Goal: Task Accomplishment & Management: Manage account settings

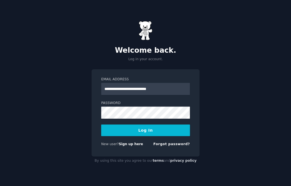
type input "**********"
click at [158, 128] on button "Log In" at bounding box center [145, 130] width 89 height 12
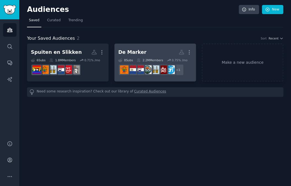
click at [155, 55] on h2 "De Marker More" at bounding box center [155, 52] width 74 height 10
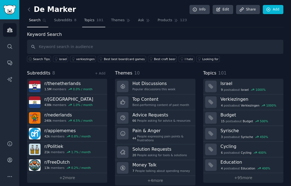
click at [93, 23] on link "Topics 101" at bounding box center [93, 21] width 23 height 11
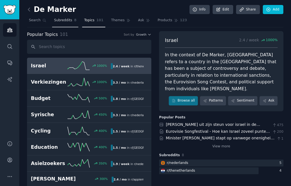
click at [63, 22] on span "Subreddits" at bounding box center [63, 20] width 18 height 5
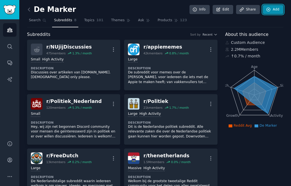
click at [272, 11] on link "Add" at bounding box center [273, 9] width 21 height 9
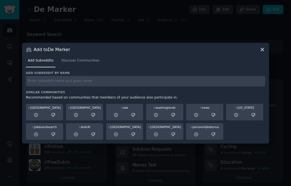
click at [110, 82] on input "text" at bounding box center [146, 81] width 240 height 11
click at [26, 81] on input "[GEOGRAPHIC_DATA]" at bounding box center [146, 81] width 240 height 11
click at [76, 80] on input "r/[GEOGRAPHIC_DATA]" at bounding box center [146, 81] width 240 height 11
type input "r/[GEOGRAPHIC_DATA]"
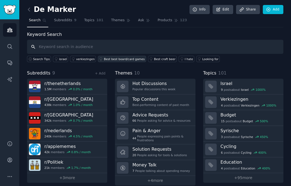
scroll to position [7, 0]
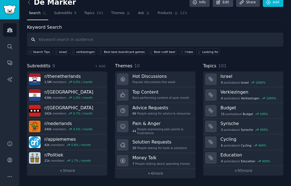
click at [112, 37] on input "text" at bounding box center [155, 40] width 257 height 14
click at [62, 14] on span "Subreddits" at bounding box center [63, 13] width 18 height 5
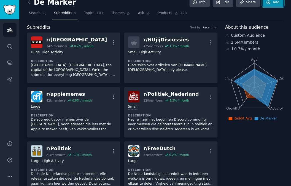
click at [277, 4] on link "Add" at bounding box center [273, 2] width 21 height 9
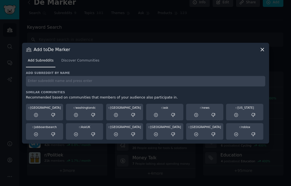
click at [136, 89] on div "Add subreddit by name Similar Communities Recommended based on communities that…" at bounding box center [146, 105] width 240 height 69
click at [140, 82] on input "text" at bounding box center [146, 81] width 240 height 11
type input "r/[GEOGRAPHIC_DATA]"
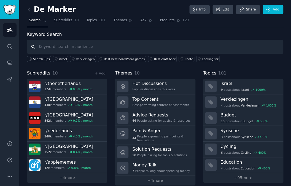
scroll to position [0, 0]
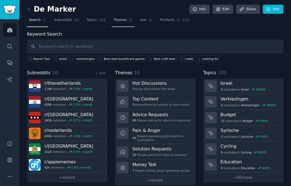
click at [119, 17] on link "Themes" at bounding box center [123, 21] width 23 height 11
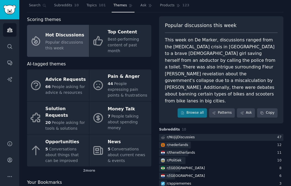
scroll to position [5, 0]
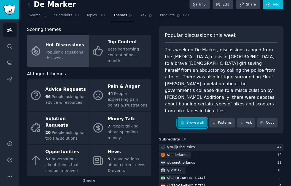
click at [193, 118] on link "Browse all" at bounding box center [193, 122] width 30 height 9
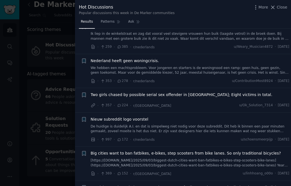
scroll to position [94, 0]
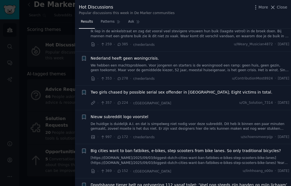
click at [176, 91] on span "Two girls chased by possible serial sex offender in [GEOGRAPHIC_DATA]; Eight vi…" at bounding box center [182, 92] width 182 height 6
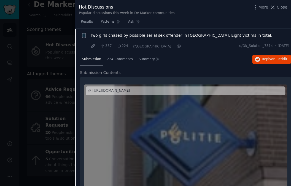
scroll to position [151, 0]
click at [266, 59] on span "Reply on Reddit" at bounding box center [274, 59] width 25 height 5
click at [52, 82] on div at bounding box center [145, 93] width 291 height 186
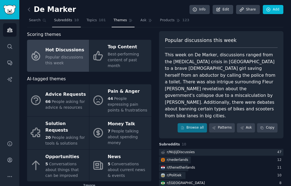
click at [69, 19] on span "Subreddits" at bounding box center [63, 20] width 18 height 5
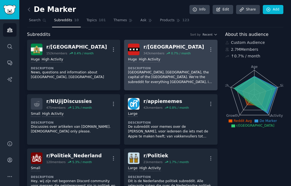
click at [157, 45] on div "r/ [GEOGRAPHIC_DATA]" at bounding box center [174, 47] width 61 height 7
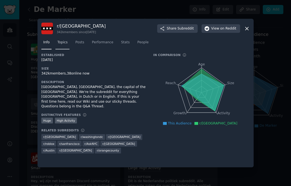
click at [65, 44] on span "Topics" at bounding box center [62, 42] width 10 height 5
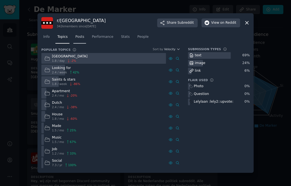
click at [80, 39] on span "Posts" at bounding box center [79, 37] width 9 height 5
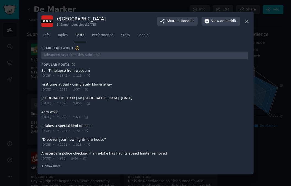
click at [16, 62] on div at bounding box center [145, 93] width 291 height 186
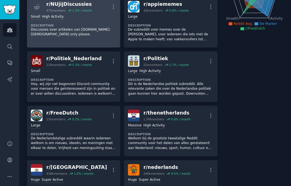
scroll to position [155, 0]
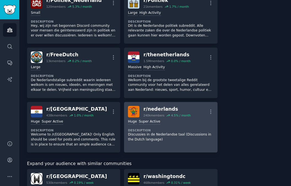
click at [157, 108] on div "r/ nederlands" at bounding box center [167, 109] width 47 height 7
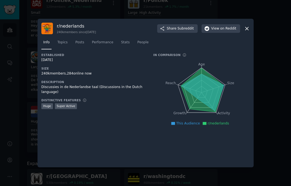
click at [71, 46] on nav "Info Topics Posts Performance Stats People" at bounding box center [145, 43] width 209 height 11
click at [65, 44] on span "Topics" at bounding box center [62, 42] width 10 height 5
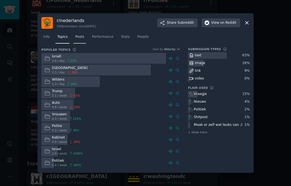
click at [76, 40] on link "Posts" at bounding box center [79, 38] width 13 height 11
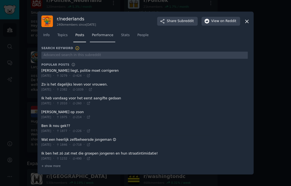
click at [103, 40] on link "Performance" at bounding box center [102, 36] width 25 height 11
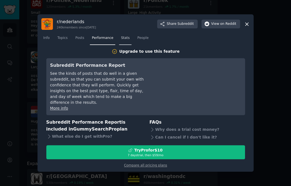
click at [125, 41] on span "Stats" at bounding box center [125, 38] width 9 height 5
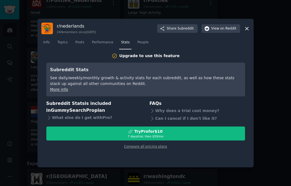
click at [148, 15] on div at bounding box center [145, 93] width 291 height 186
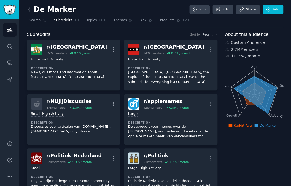
click at [31, 10] on icon at bounding box center [29, 10] width 6 height 6
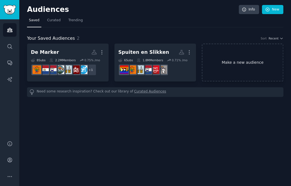
click at [240, 56] on link "Make a new audience" at bounding box center [243, 63] width 82 height 38
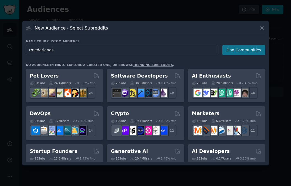
type input "r/nederlands"
click at [232, 49] on button "Find Communities" at bounding box center [243, 50] width 43 height 10
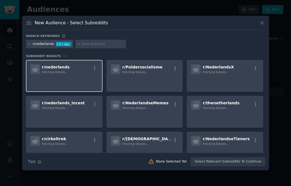
click at [75, 77] on p at bounding box center [64, 82] width 68 height 12
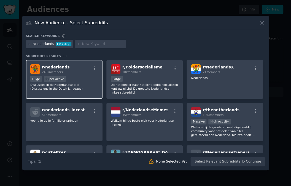
click at [76, 88] on p "Discussies in de Nederlandse taal (Discussions in the Dutch language)" at bounding box center [64, 87] width 68 height 8
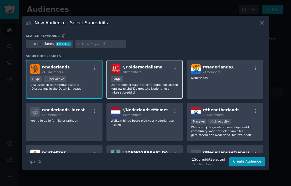
click at [171, 87] on p "Uit het donker naar het licht, poldersocialisten kent uw plicht! De grootste Ne…" at bounding box center [145, 89] width 68 height 12
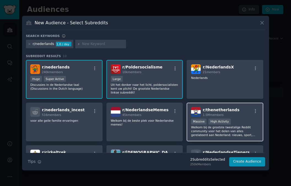
click at [214, 131] on p "Welkom bij de grootste tweetalige Reddit community voor het delen van alles ger…" at bounding box center [225, 131] width 68 height 12
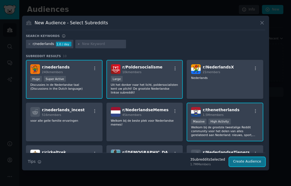
click at [237, 162] on button "Create Audience" at bounding box center [247, 161] width 36 height 9
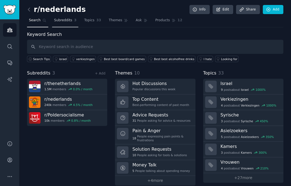
click at [65, 21] on span "Subreddits" at bounding box center [63, 20] width 18 height 5
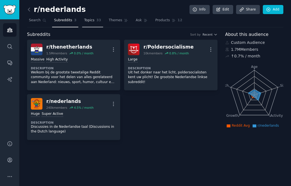
click at [100, 23] on link "Topics 33" at bounding box center [92, 21] width 21 height 11
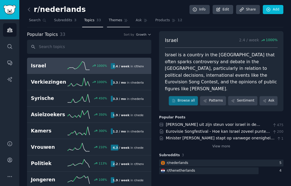
click at [118, 22] on span "Themes" at bounding box center [116, 20] width 14 height 5
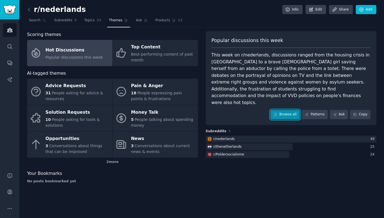
click at [289, 110] on link "Browse all" at bounding box center [285, 114] width 30 height 9
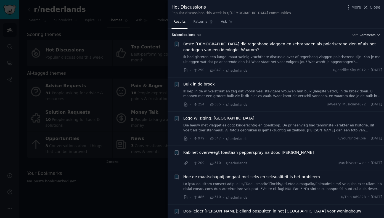
click at [123, 120] on div at bounding box center [192, 109] width 384 height 218
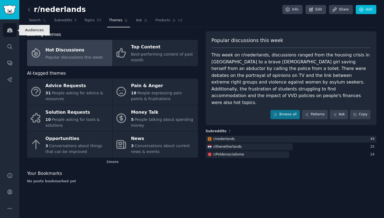
click at [10, 31] on icon "Sidebar" at bounding box center [9, 30] width 5 height 4
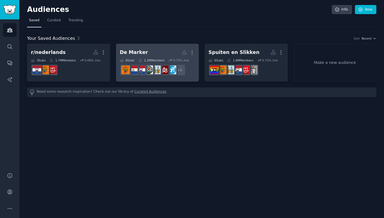
click at [158, 53] on h2 "De Marker Custom Audience More" at bounding box center [157, 52] width 75 height 10
